Goal: Task Accomplishment & Management: Complete application form

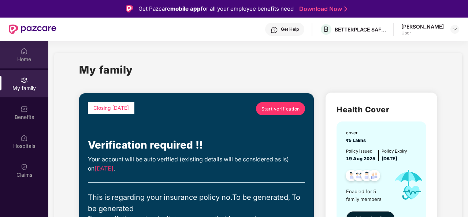
click at [20, 52] on img at bounding box center [23, 51] width 7 height 7
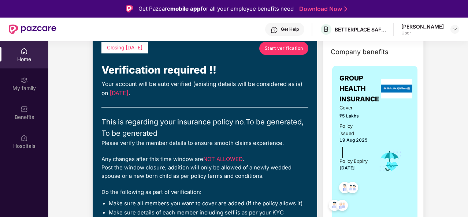
scroll to position [42, 0]
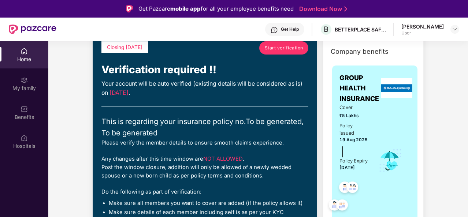
click at [187, 140] on div "Please verify the member details to ensure smooth claims experience." at bounding box center [204, 143] width 207 height 8
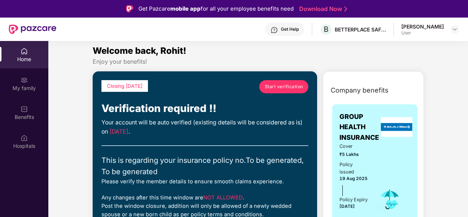
scroll to position [4, 0]
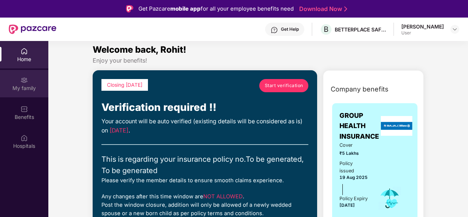
click at [24, 84] on div "My family" at bounding box center [24, 83] width 48 height 27
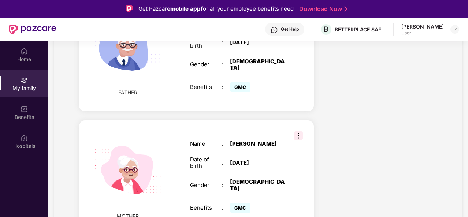
scroll to position [41, 0]
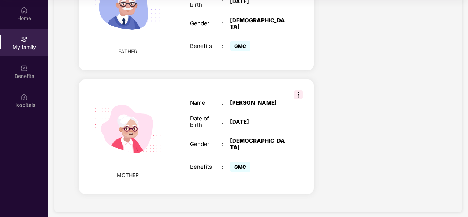
click at [296, 90] on img at bounding box center [298, 94] width 9 height 9
click at [254, 141] on div "Name : Kamalesh Devi Date of birth : 27 Feb 1960 Gender : FEMALE Benefits : GMC" at bounding box center [238, 136] width 110 height 92
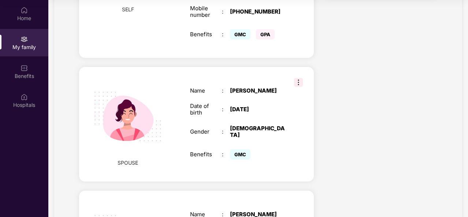
scroll to position [397, 0]
click at [243, 149] on span "GMC" at bounding box center [240, 154] width 20 height 10
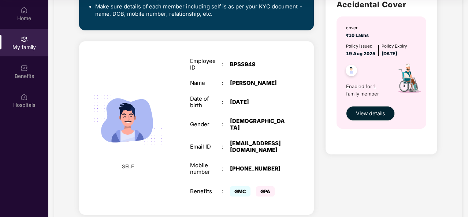
scroll to position [240, 0]
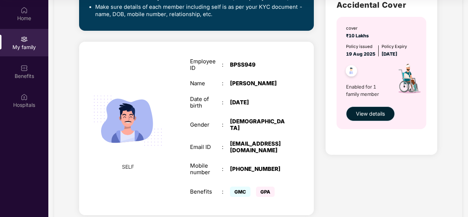
click at [371, 118] on button "View details" at bounding box center [370, 113] width 49 height 15
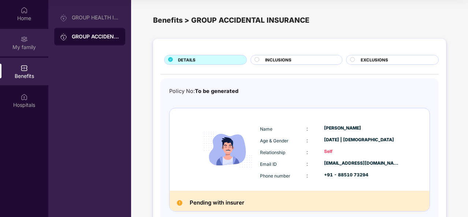
click at [30, 40] on div "My family" at bounding box center [24, 42] width 48 height 27
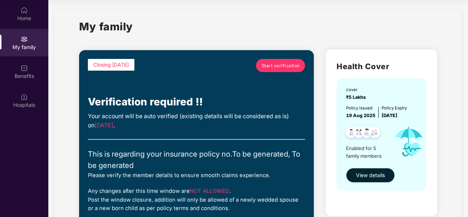
scroll to position [9, 0]
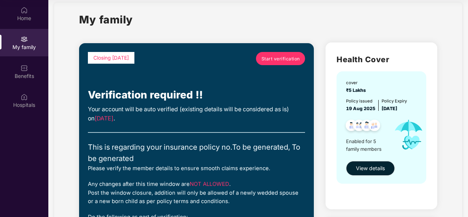
click at [284, 58] on span "Start verification" at bounding box center [280, 58] width 38 height 7
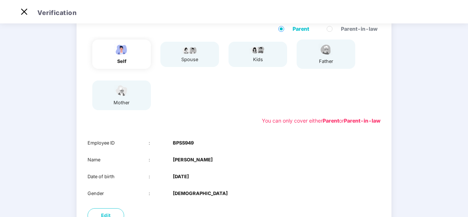
scroll to position [132, 0]
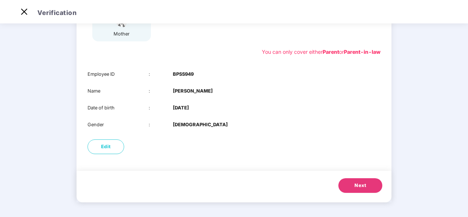
click at [362, 181] on button "Next" at bounding box center [360, 185] width 44 height 15
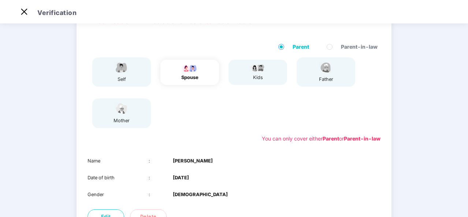
scroll to position [115, 0]
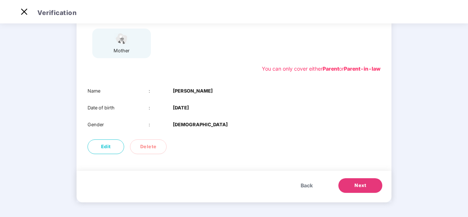
click at [360, 183] on span "Next" at bounding box center [360, 185] width 12 height 7
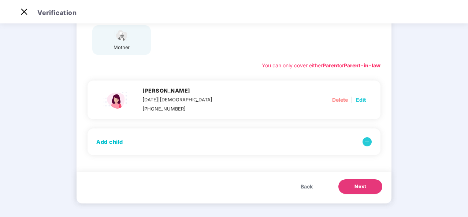
scroll to position [120, 0]
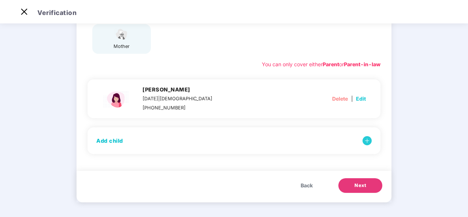
click at [363, 184] on span "Next" at bounding box center [360, 185] width 12 height 7
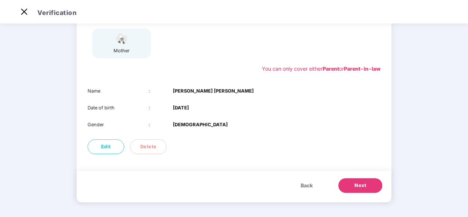
scroll to position [115, 0]
click at [353, 180] on button "Next" at bounding box center [360, 185] width 44 height 15
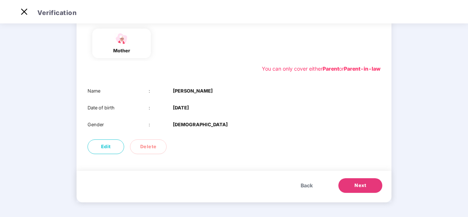
scroll to position [0, 0]
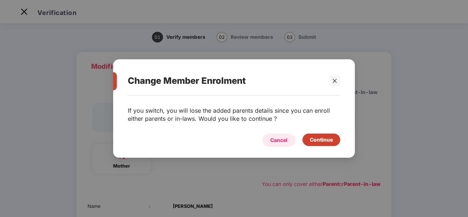
click at [285, 141] on div "Cancel" at bounding box center [278, 140] width 17 height 8
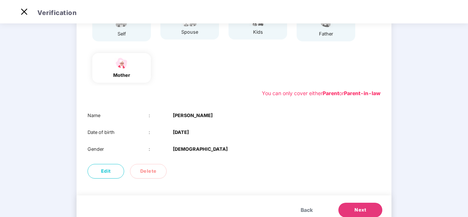
scroll to position [115, 0]
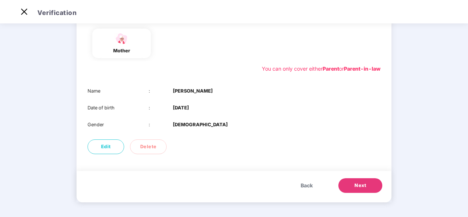
click at [176, 94] on div "Name : Kamalesh Devi Date of birth : 27 Feb 1960 Gender : FEMALE" at bounding box center [233, 108] width 315 height 56
click at [176, 94] on b "Kamalesh Devi" at bounding box center [193, 90] width 40 height 7
click at [195, 102] on div "Name : Kamalesh Devi Date of birth : 27 Feb 1960 Gender : FEMALE" at bounding box center [233, 108] width 315 height 56
click at [220, 112] on div "Name : Kamalesh Devi Date of birth : 27 Feb 1960 Gender : FEMALE" at bounding box center [233, 108] width 315 height 56
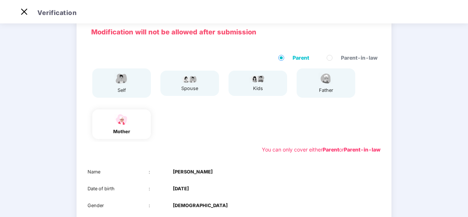
scroll to position [29, 0]
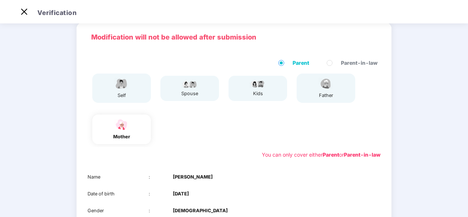
click at [262, 151] on div "You can only cover either Parent or Parent-in-law" at bounding box center [321, 155] width 119 height 8
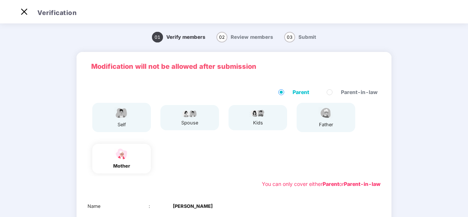
scroll to position [115, 0]
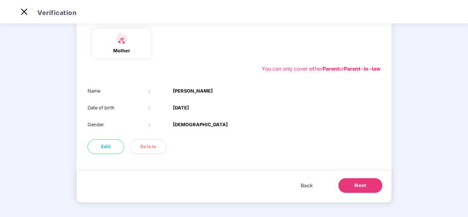
click at [238, 134] on div "Name : Kamalesh Devi Date of birth : 27 Feb 1960 Gender : FEMALE" at bounding box center [233, 108] width 315 height 56
click at [351, 186] on button "Next" at bounding box center [360, 185] width 44 height 15
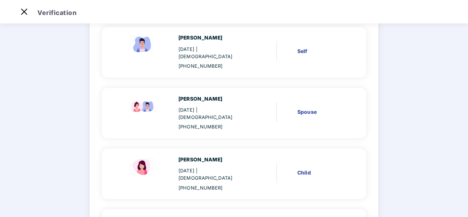
scroll to position [70, 0]
click at [206, 95] on div "Deepika Singh" at bounding box center [213, 99] width 71 height 8
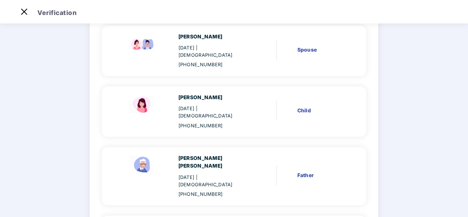
click at [201, 86] on div "Navya Singh 03 Feb 2020 | Female +918851073294 Child" at bounding box center [234, 111] width 264 height 51
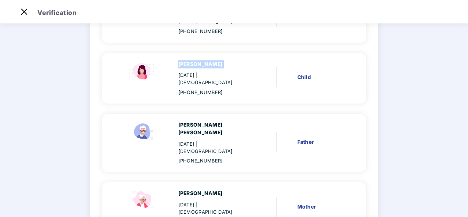
scroll to position [166, 0]
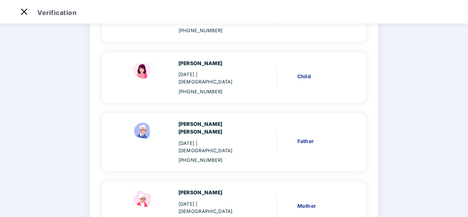
click at [208, 120] on div "Vijay Partap Singh 01 Jan 1968 | Male +918851073294" at bounding box center [213, 142] width 71 height 44
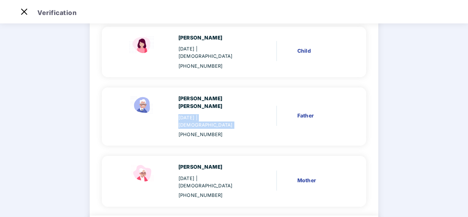
scroll to position [195, 0]
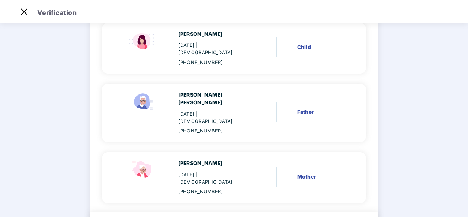
click at [201, 171] on div "27 Feb 1960 | Female" at bounding box center [213, 178] width 71 height 15
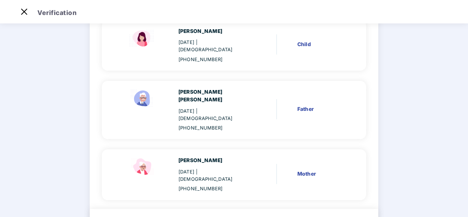
click at [247, 157] on div "Kamalesh Devi 27 Feb 1960 | Female +918851073294" at bounding box center [213, 175] width 71 height 36
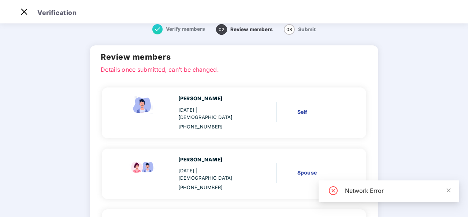
scroll to position [0, 0]
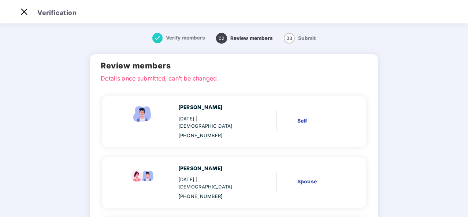
click at [209, 111] on div "[PERSON_NAME]" at bounding box center [213, 108] width 71 height 8
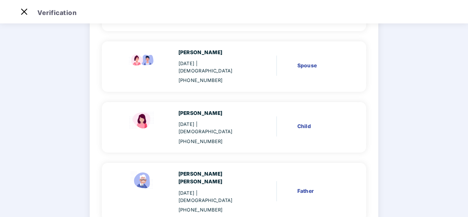
scroll to position [198, 0]
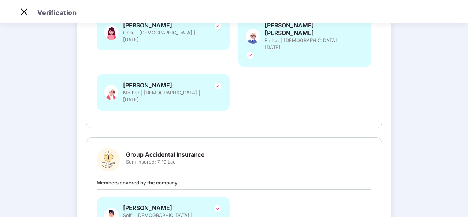
scroll to position [246, 0]
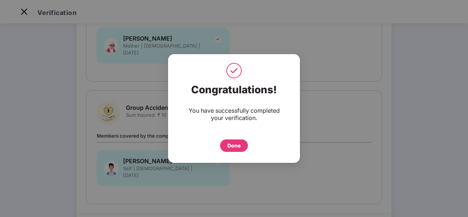
drag, startPoint x: 232, startPoint y: 142, endPoint x: 269, endPoint y: 140, distance: 37.1
click at [232, 142] on div "Done" at bounding box center [233, 146] width 13 height 8
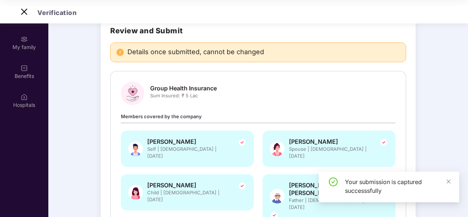
scroll to position [0, 0]
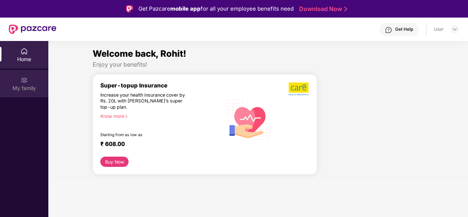
click at [31, 85] on div "My family" at bounding box center [24, 88] width 48 height 7
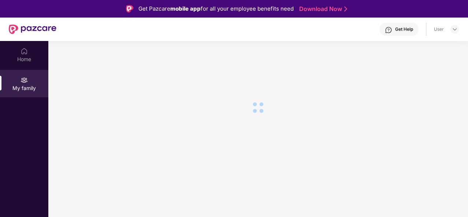
click at [257, 131] on section at bounding box center [257, 149] width 419 height 217
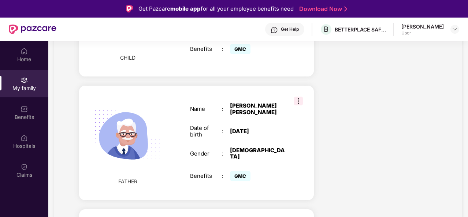
scroll to position [501, 0]
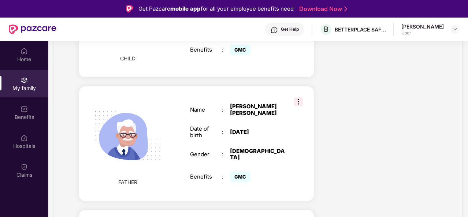
click at [297, 100] on div "FATHER Name : [PERSON_NAME] [PERSON_NAME] Date of birth : [DEMOGRAPHIC_DATA] Ge…" at bounding box center [196, 143] width 235 height 115
click at [298, 97] on img at bounding box center [298, 101] width 9 height 9
click at [244, 126] on div "Date of birth : 01 Jan 1968" at bounding box center [237, 132] width 95 height 13
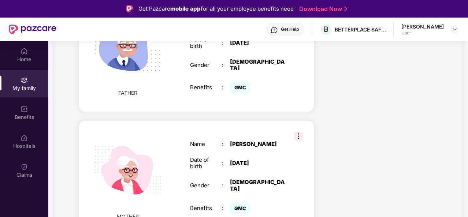
scroll to position [41, 0]
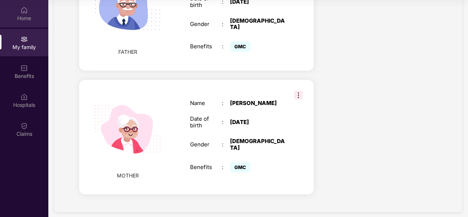
click at [31, 25] on div "Home" at bounding box center [24, 13] width 48 height 27
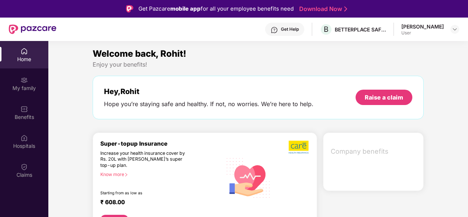
scroll to position [41, 0]
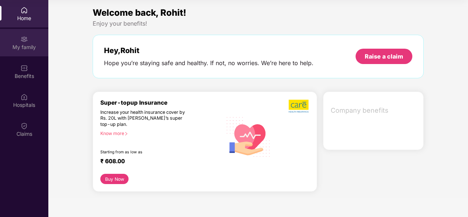
click at [26, 46] on div "My family" at bounding box center [24, 47] width 48 height 7
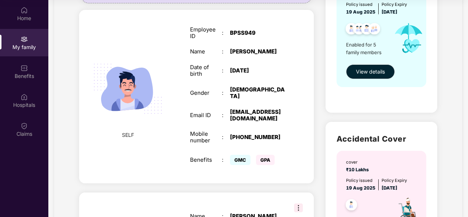
scroll to position [146, 0]
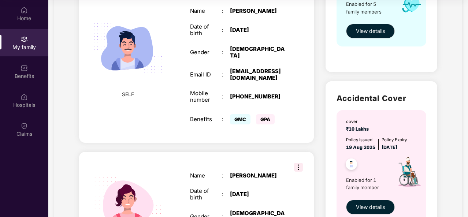
click at [249, 90] on div "Mobile number : +918851073294" at bounding box center [237, 96] width 95 height 13
click at [262, 93] on div "+918851073294" at bounding box center [258, 96] width 56 height 7
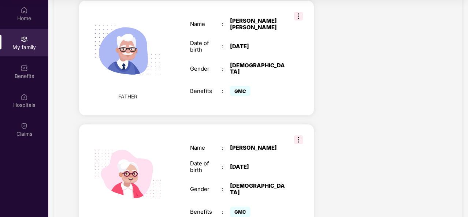
scroll to position [590, 0]
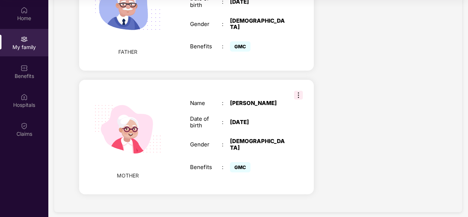
click at [251, 100] on div "Kamalesh Devi" at bounding box center [258, 103] width 56 height 7
click at [240, 121] on div "27 Feb 1960" at bounding box center [258, 122] width 56 height 7
click at [239, 133] on div "Name : Kamalesh Devi Date of birth : 27 Feb 1960 Gender : FEMALE Benefits : GMC" at bounding box center [238, 137] width 110 height 92
click at [240, 138] on div "FEMALE" at bounding box center [258, 144] width 56 height 13
click at [234, 162] on span "GMC" at bounding box center [240, 167] width 20 height 10
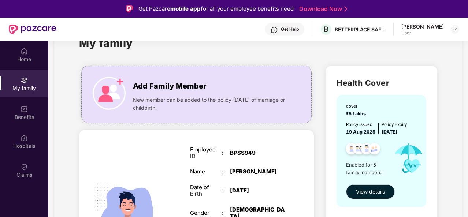
scroll to position [47, 0]
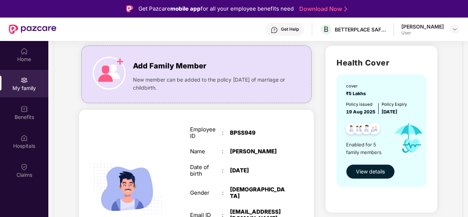
click at [369, 172] on span "View details" at bounding box center [370, 172] width 29 height 8
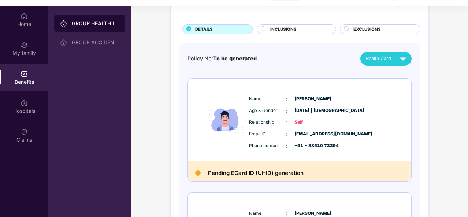
scroll to position [39, 0]
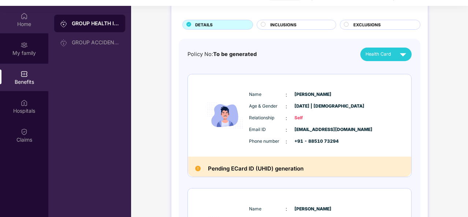
click at [29, 29] on div "Home" at bounding box center [24, 19] width 48 height 27
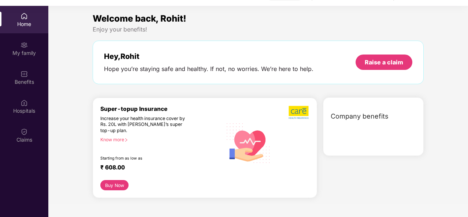
scroll to position [41, 0]
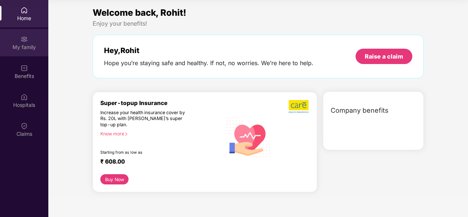
click at [33, 53] on div "My family" at bounding box center [24, 42] width 48 height 27
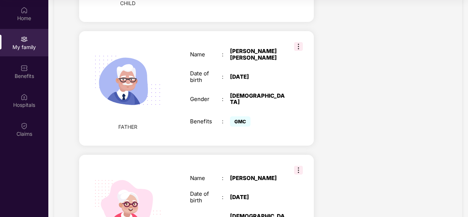
scroll to position [590, 0]
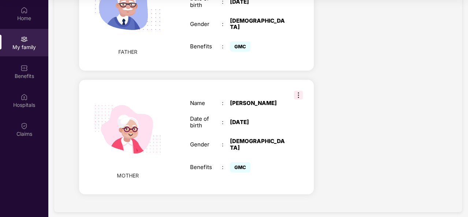
click at [281, 171] on div "Name : Kamalesh Devi Date of birth : 27 Feb 1960 Gender : FEMALE Benefits : GMC" at bounding box center [238, 137] width 110 height 92
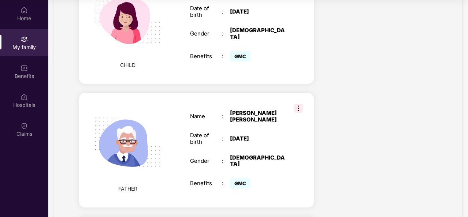
scroll to position [430, 0]
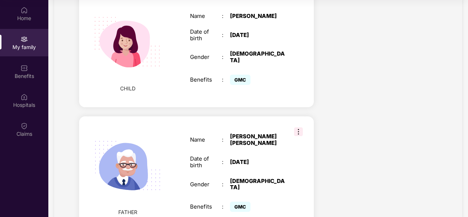
click at [246, 117] on div "FATHER Name : Vijay Partap Singh Date of birth : 01 Jan 1968 Gender : MALE Bene…" at bounding box center [196, 173] width 235 height 115
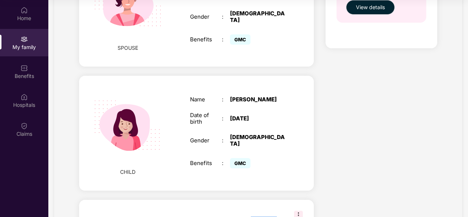
scroll to position [345, 0]
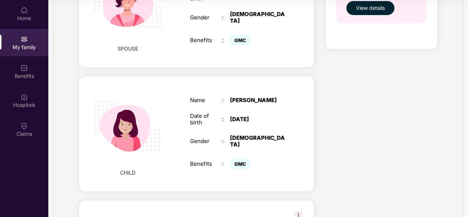
click at [244, 116] on div "03 Feb 2020" at bounding box center [258, 119] width 56 height 7
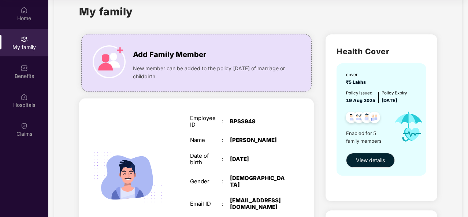
scroll to position [14, 0]
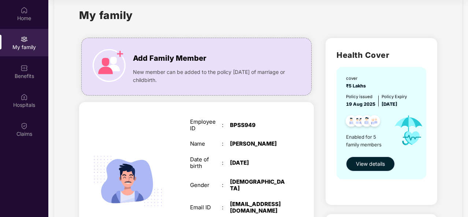
click at [367, 161] on span "View details" at bounding box center [370, 164] width 29 height 8
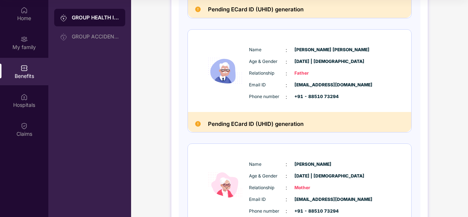
scroll to position [419, 0]
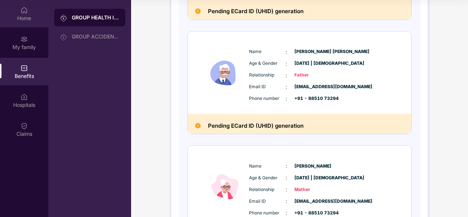
click at [22, 15] on div "Home" at bounding box center [24, 18] width 48 height 7
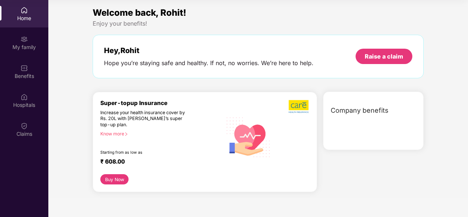
click at [175, 31] on div "Welcome back, Rohit! Enjoy your benefits! Hey, Rohit Hope you’re staying safe a…" at bounding box center [258, 46] width 337 height 80
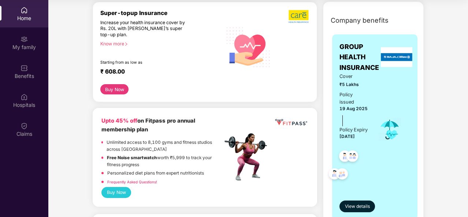
scroll to position [91, 0]
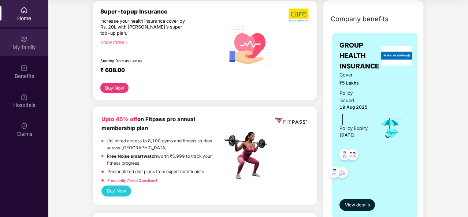
click at [31, 37] on div "My family" at bounding box center [24, 42] width 48 height 27
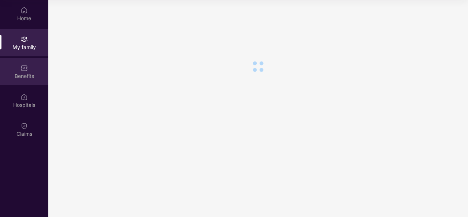
click at [25, 74] on div "Benefits" at bounding box center [24, 75] width 48 height 7
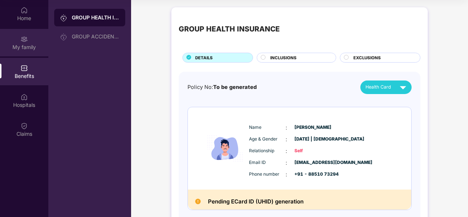
click at [25, 33] on div "My family" at bounding box center [24, 42] width 48 height 27
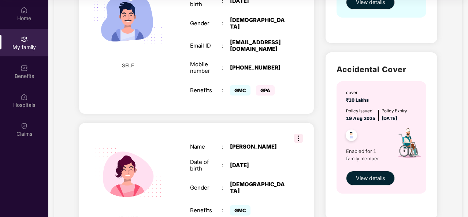
scroll to position [189, 0]
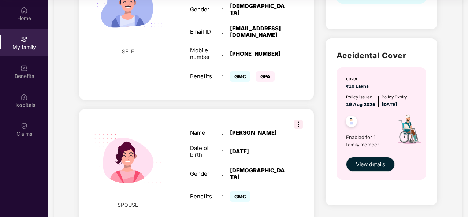
click at [242, 71] on span "GMC" at bounding box center [240, 76] width 20 height 10
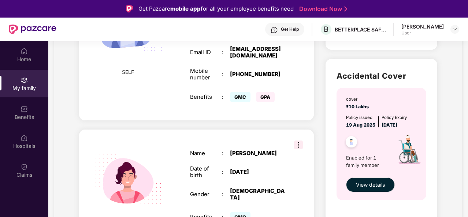
scroll to position [211, 0]
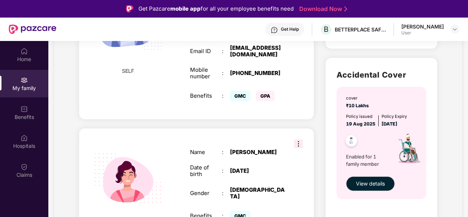
click at [238, 91] on span "GMC" at bounding box center [240, 96] width 20 height 10
copy span "GMC"
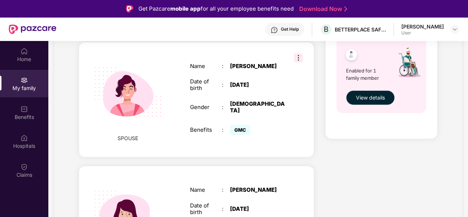
scroll to position [306, 0]
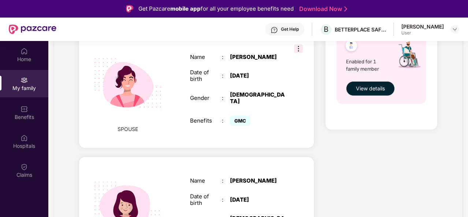
click at [227, 95] on div ":" at bounding box center [226, 98] width 8 height 7
click at [22, 57] on div "Home" at bounding box center [24, 59] width 48 height 7
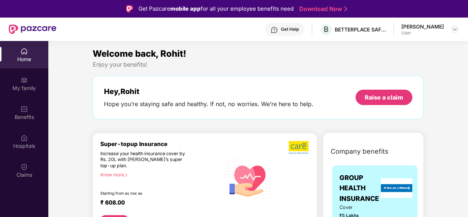
click at [201, 95] on div "Hey, Rohit" at bounding box center [208, 91] width 209 height 9
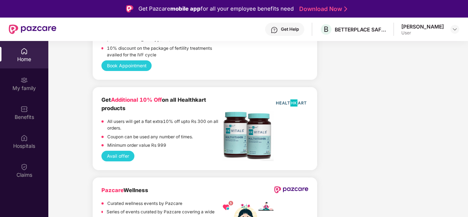
scroll to position [41, 0]
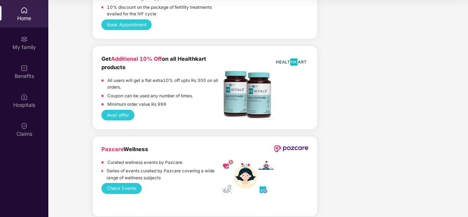
click at [116, 110] on button "Avail offer" at bounding box center [117, 115] width 33 height 11
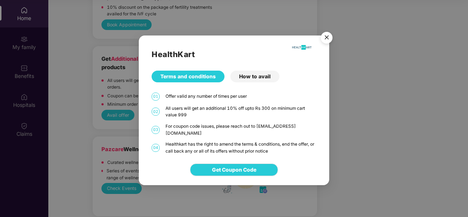
click at [325, 36] on img "Close" at bounding box center [326, 39] width 20 height 20
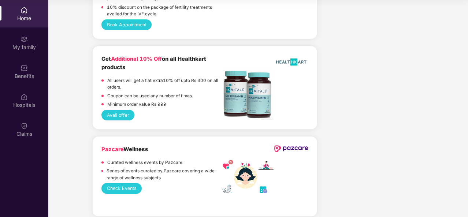
scroll to position [1514, 0]
